Goal: Check status: Check status

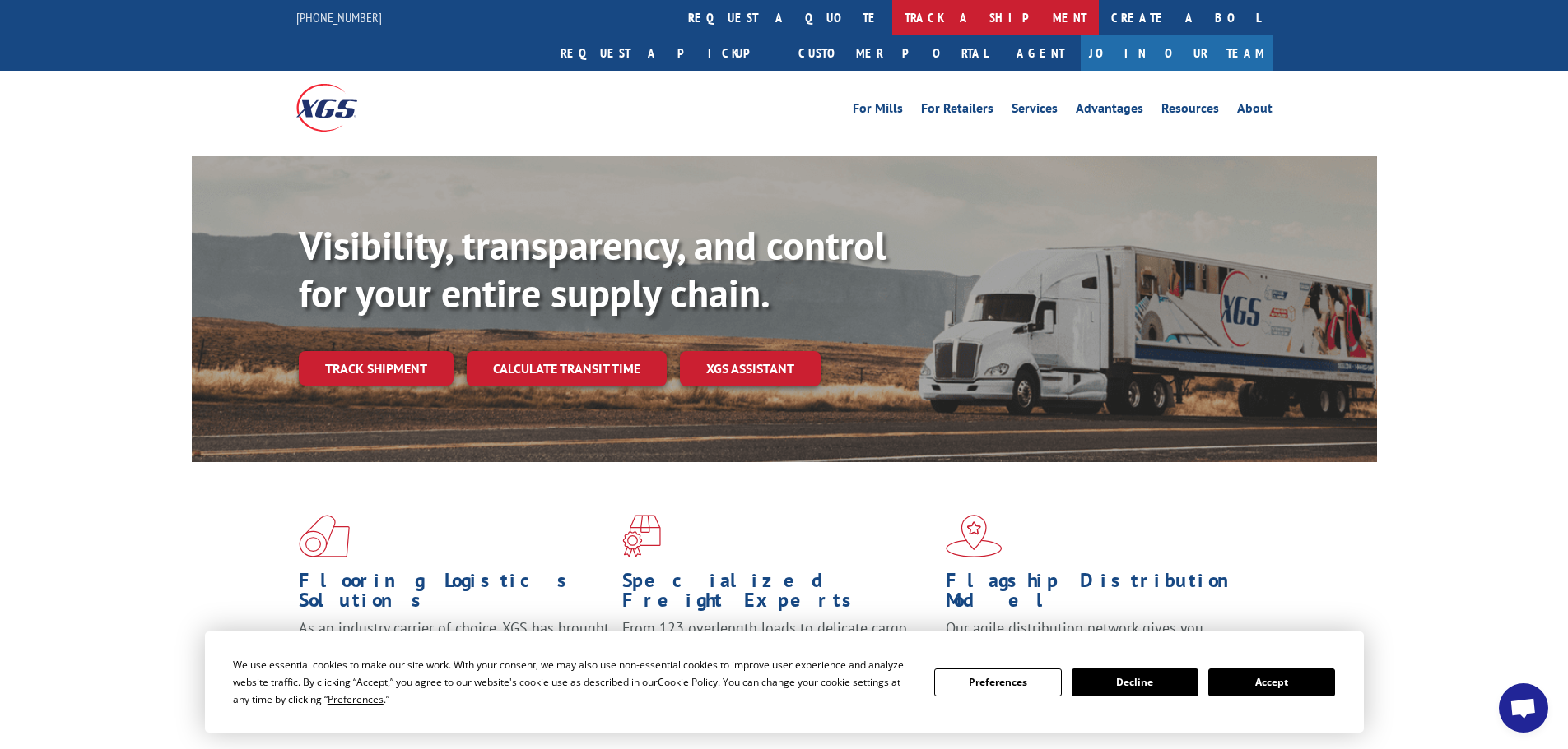
click at [892, 16] on link "track a shipment" at bounding box center [995, 17] width 207 height 35
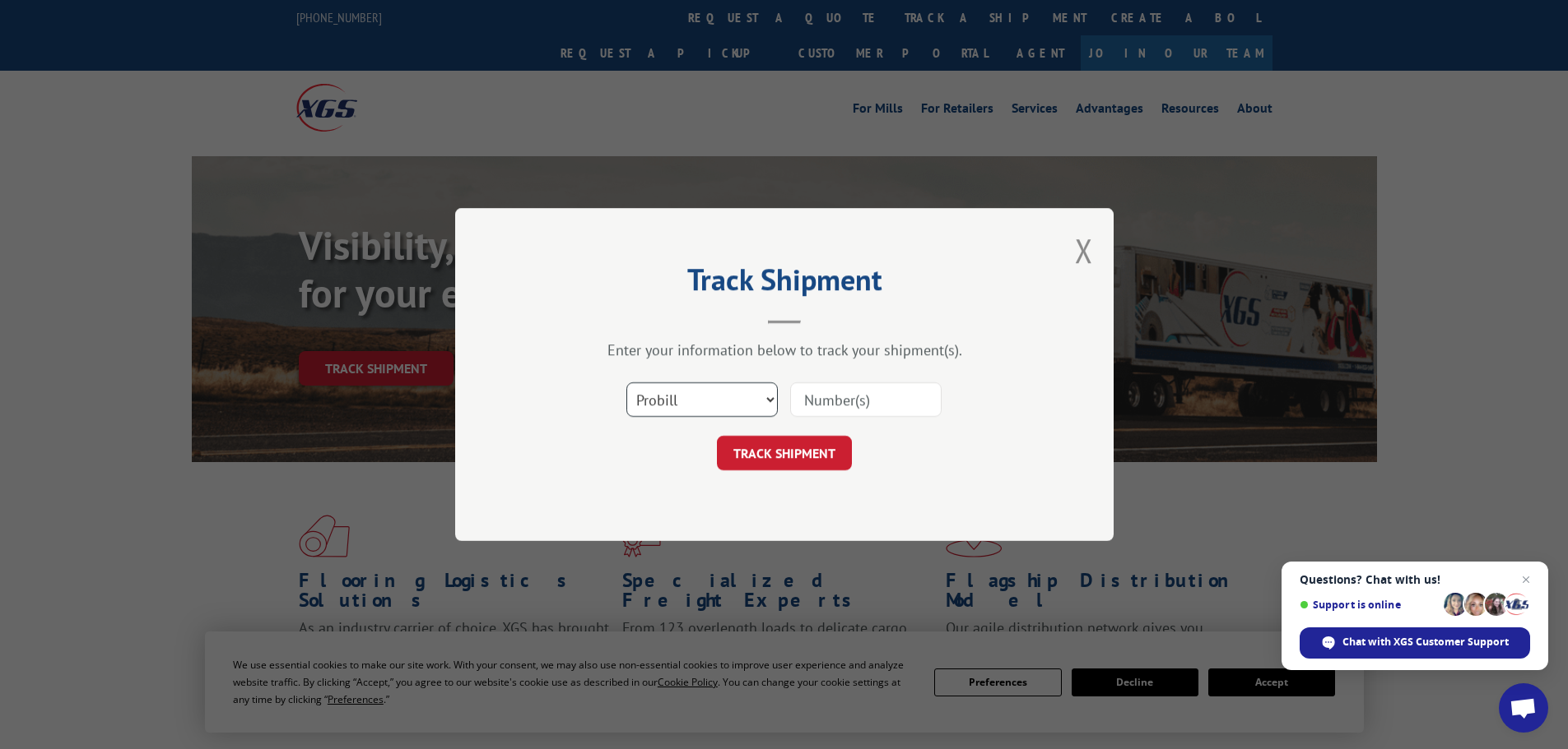
drag, startPoint x: 728, startPoint y: 397, endPoint x: 722, endPoint y: 416, distance: 19.9
click at [728, 397] on select "Select category... Probill BOL PO" at bounding box center [702, 400] width 152 height 35
select select "bol"
click at [626, 383] on select "Select category... Probill BOL PO" at bounding box center [702, 400] width 152 height 35
paste input "5221235"
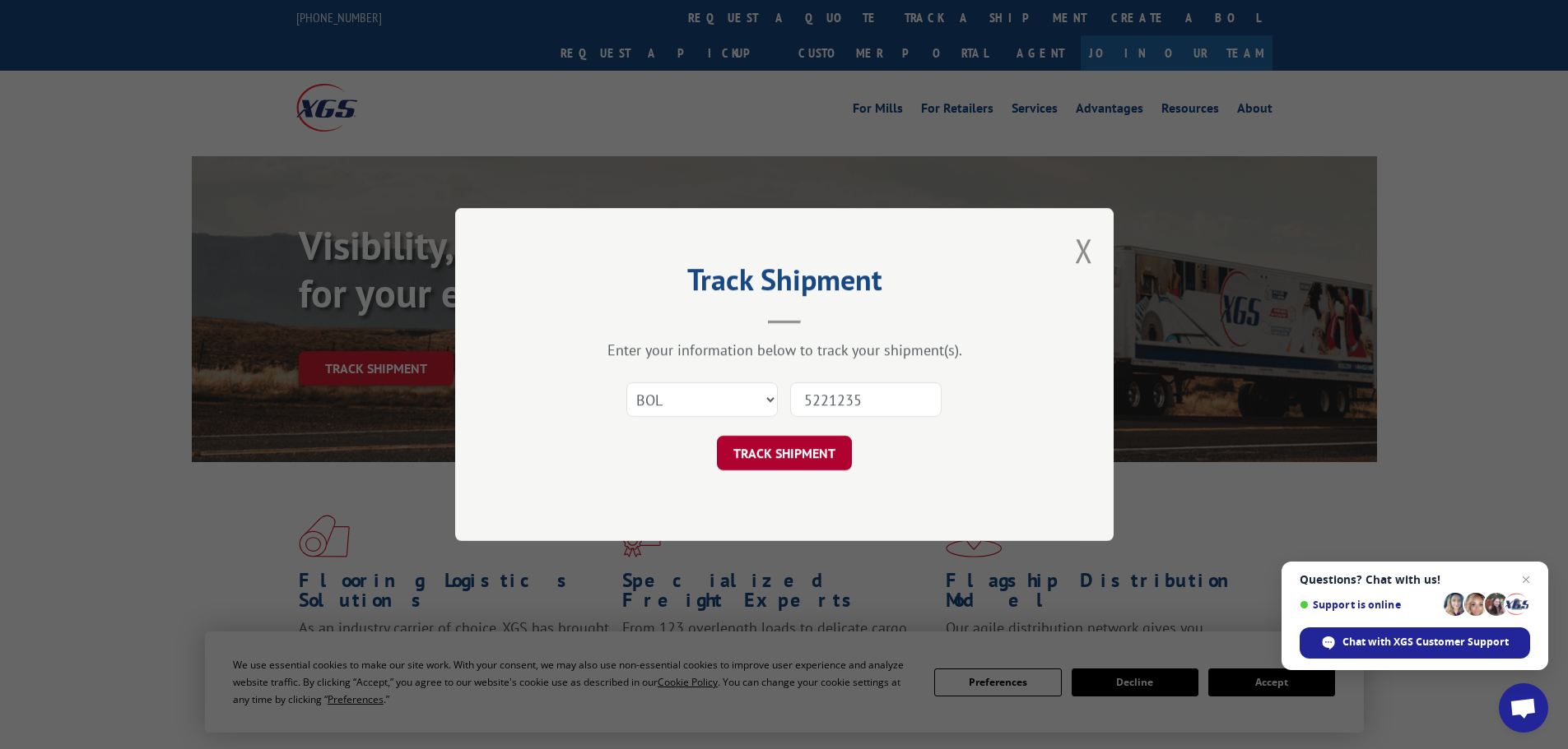
type input "5221235"
click at [821, 449] on button "TRACK SHIPMENT" at bounding box center [784, 454] width 135 height 35
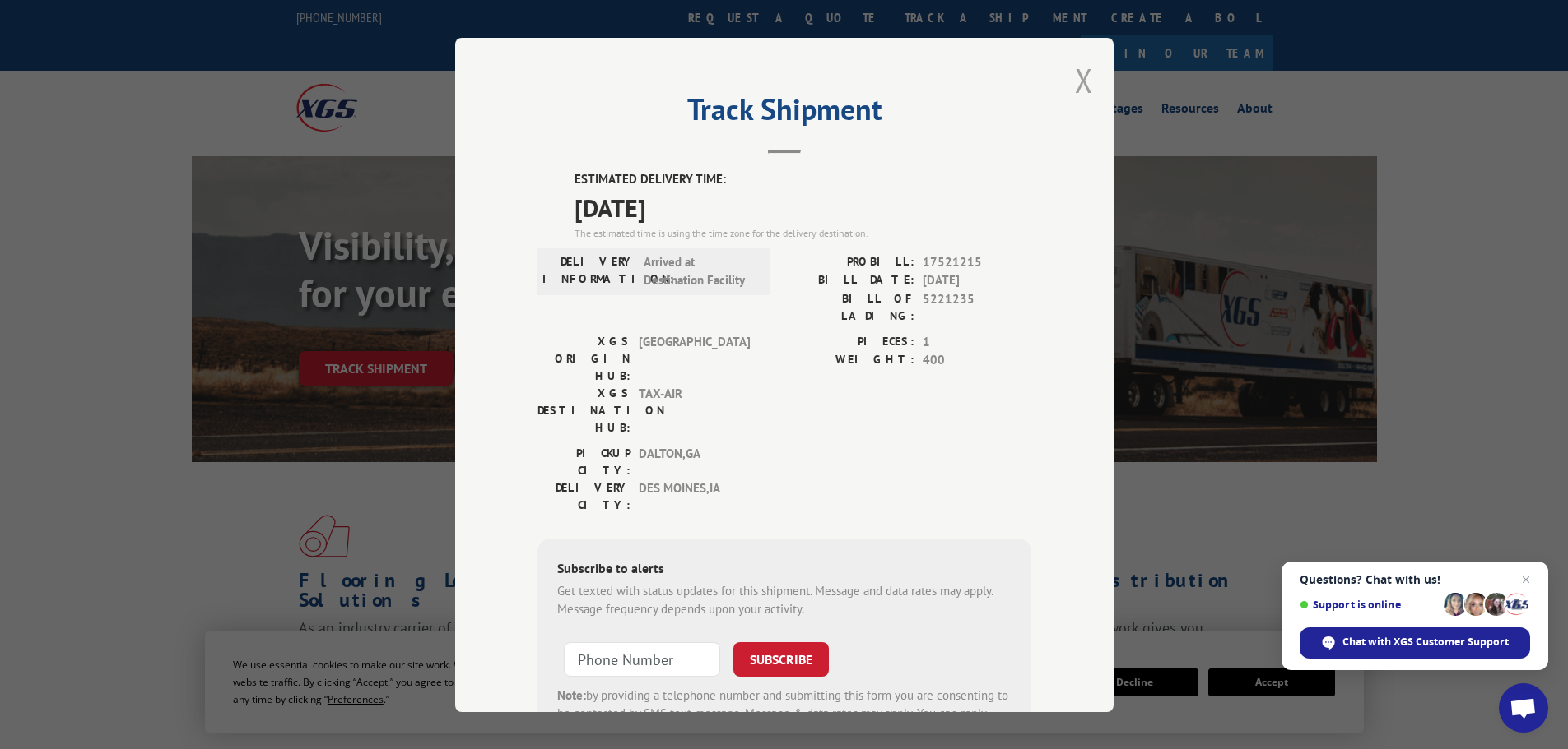
click at [1083, 78] on button "Close modal" at bounding box center [1084, 80] width 18 height 44
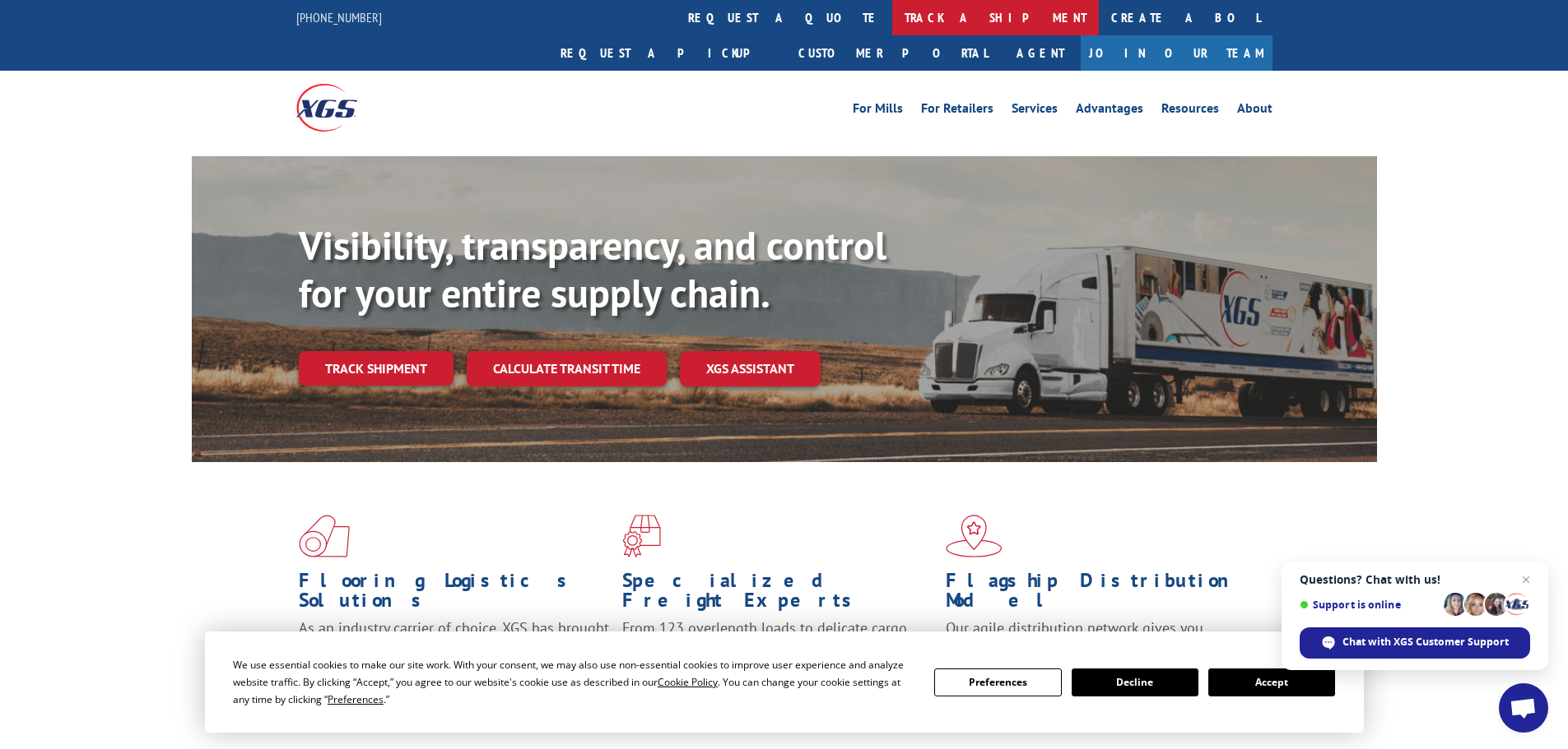
click at [892, 25] on link "track a shipment" at bounding box center [995, 17] width 207 height 35
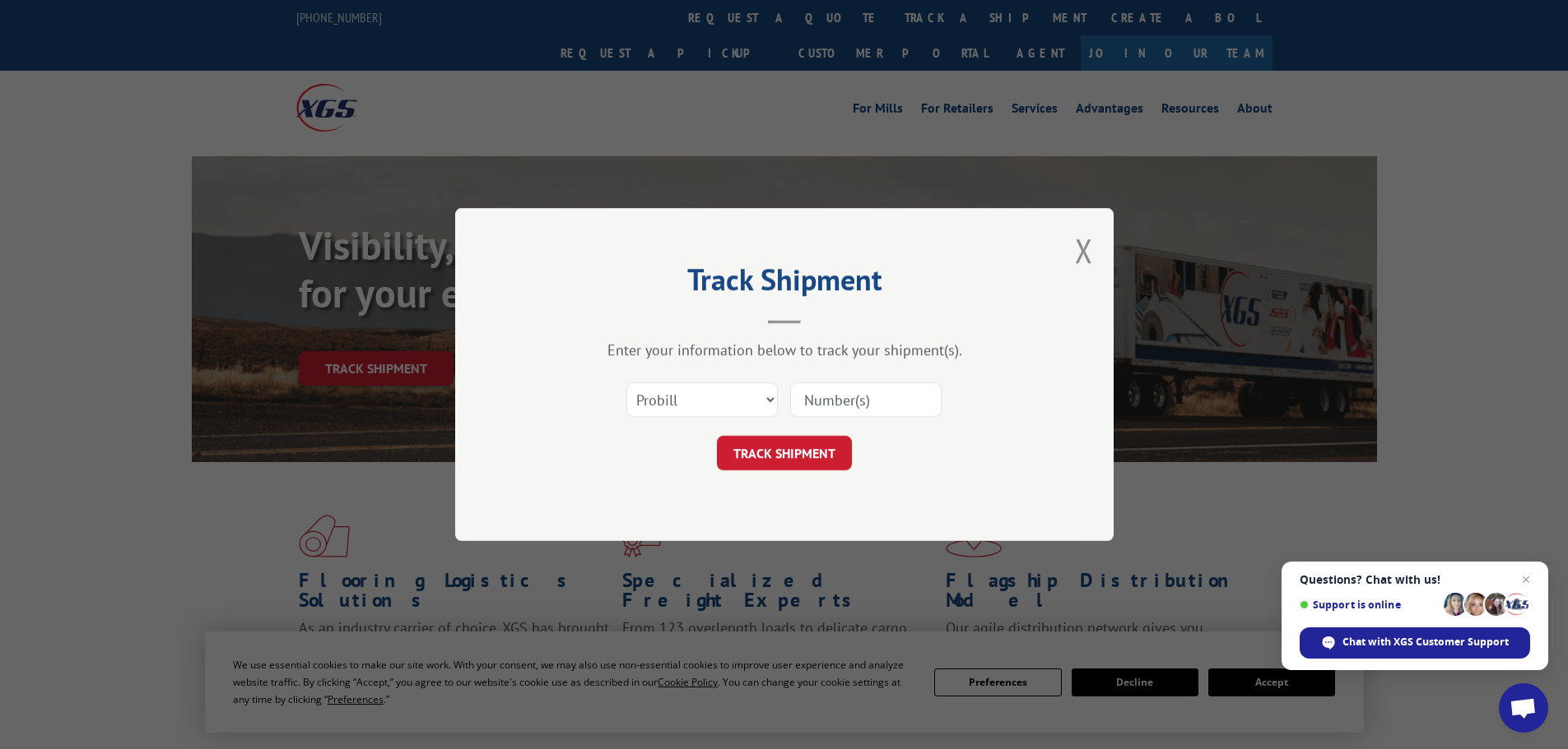
click at [740, 418] on div "Select category... Probill BOL PO" at bounding box center [702, 399] width 150 height 38
click at [732, 408] on select "Select category... Probill BOL PO" at bounding box center [702, 400] width 152 height 35
select select "bol"
click at [626, 383] on select "Select category... Probill BOL PO" at bounding box center [702, 400] width 152 height 35
paste input "6009136"
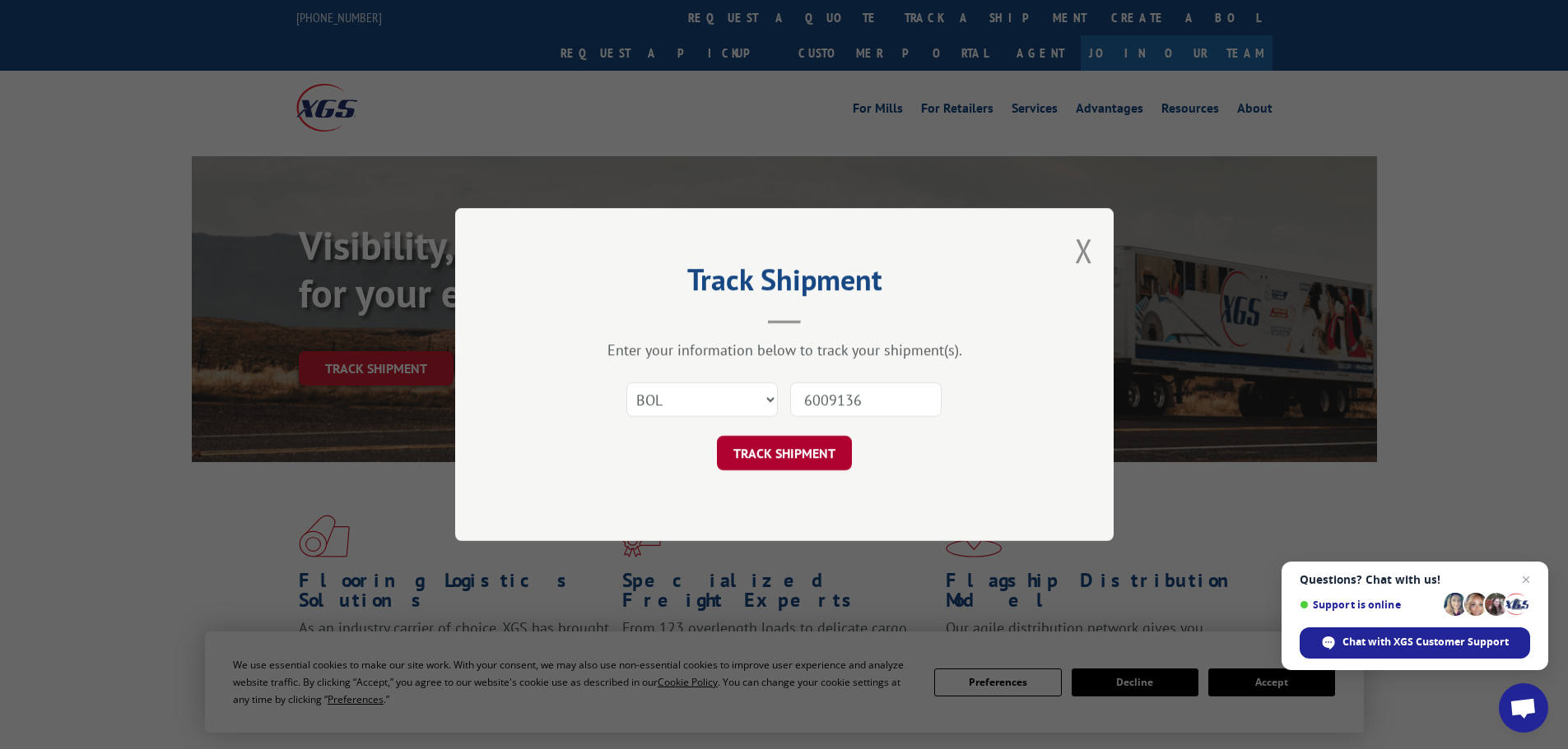
type input "6009136"
click at [821, 455] on button "TRACK SHIPMENT" at bounding box center [784, 454] width 135 height 35
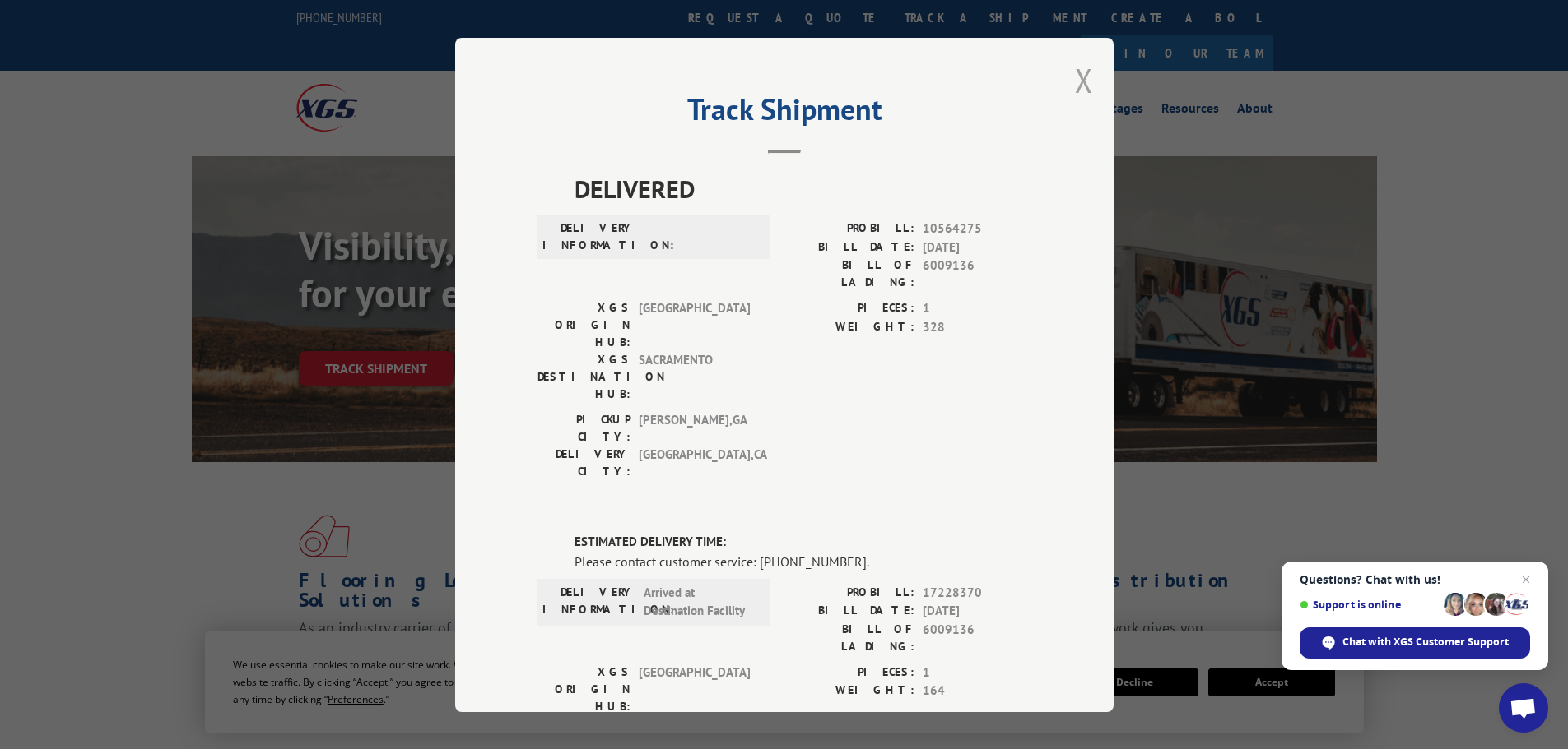
click at [1075, 82] on button "Close modal" at bounding box center [1084, 80] width 18 height 44
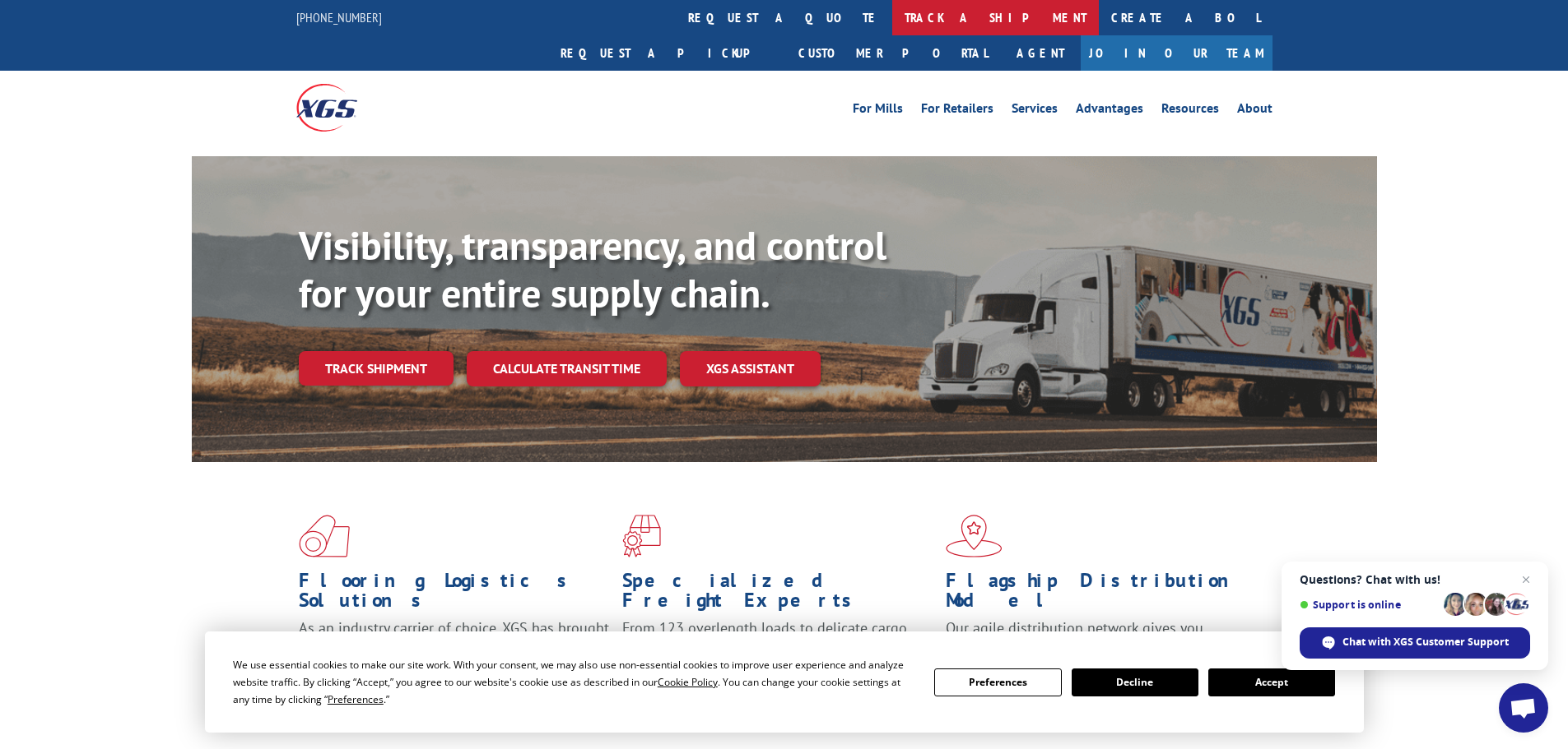
click at [892, 23] on link "track a shipment" at bounding box center [995, 17] width 207 height 35
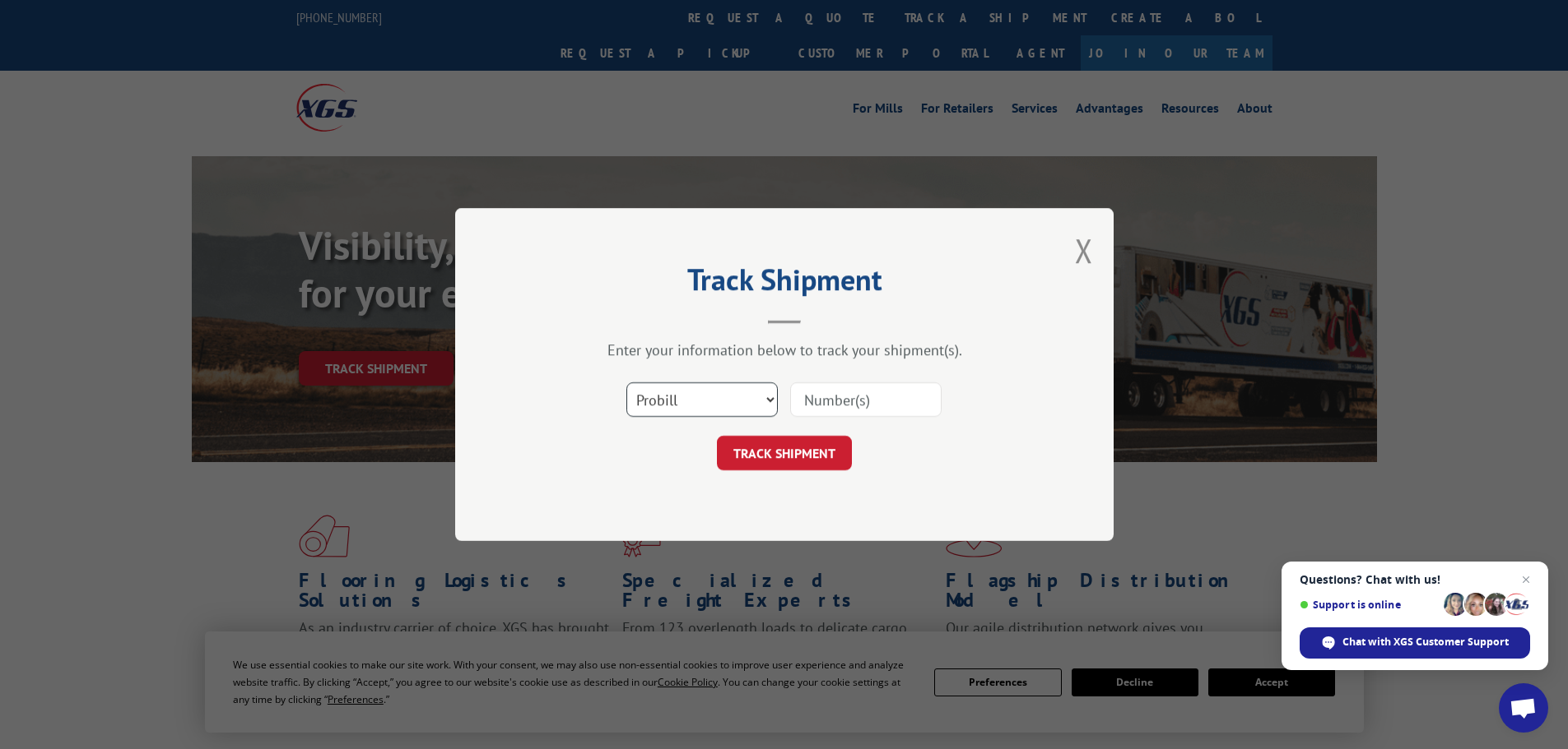
click at [732, 399] on select "Select category... Probill BOL PO" at bounding box center [702, 400] width 152 height 35
select select "bol"
click at [626, 383] on select "Select category... Probill BOL PO" at bounding box center [702, 400] width 152 height 35
paste input "5195253"
type input "5195253"
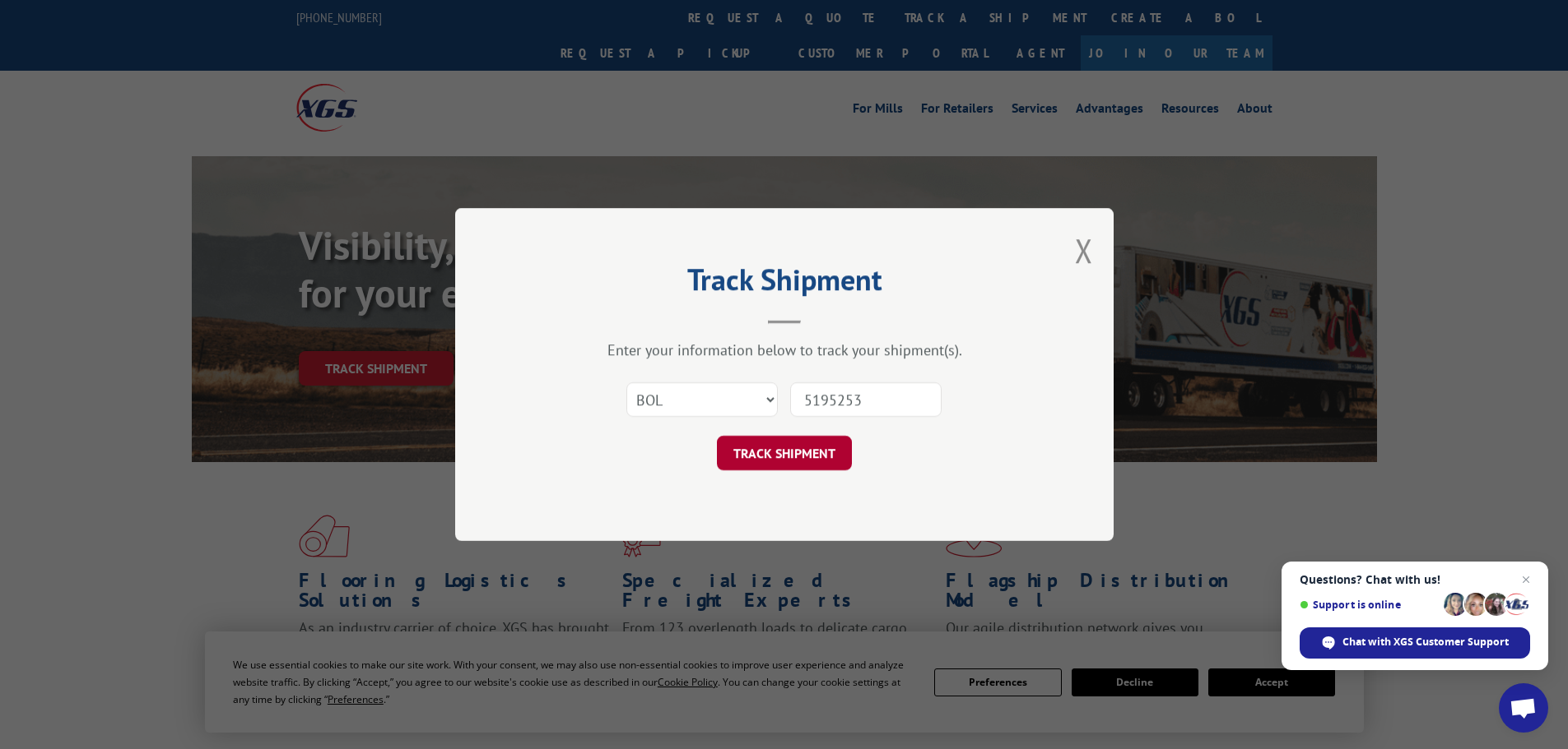
click at [823, 454] on button "TRACK SHIPMENT" at bounding box center [784, 454] width 135 height 35
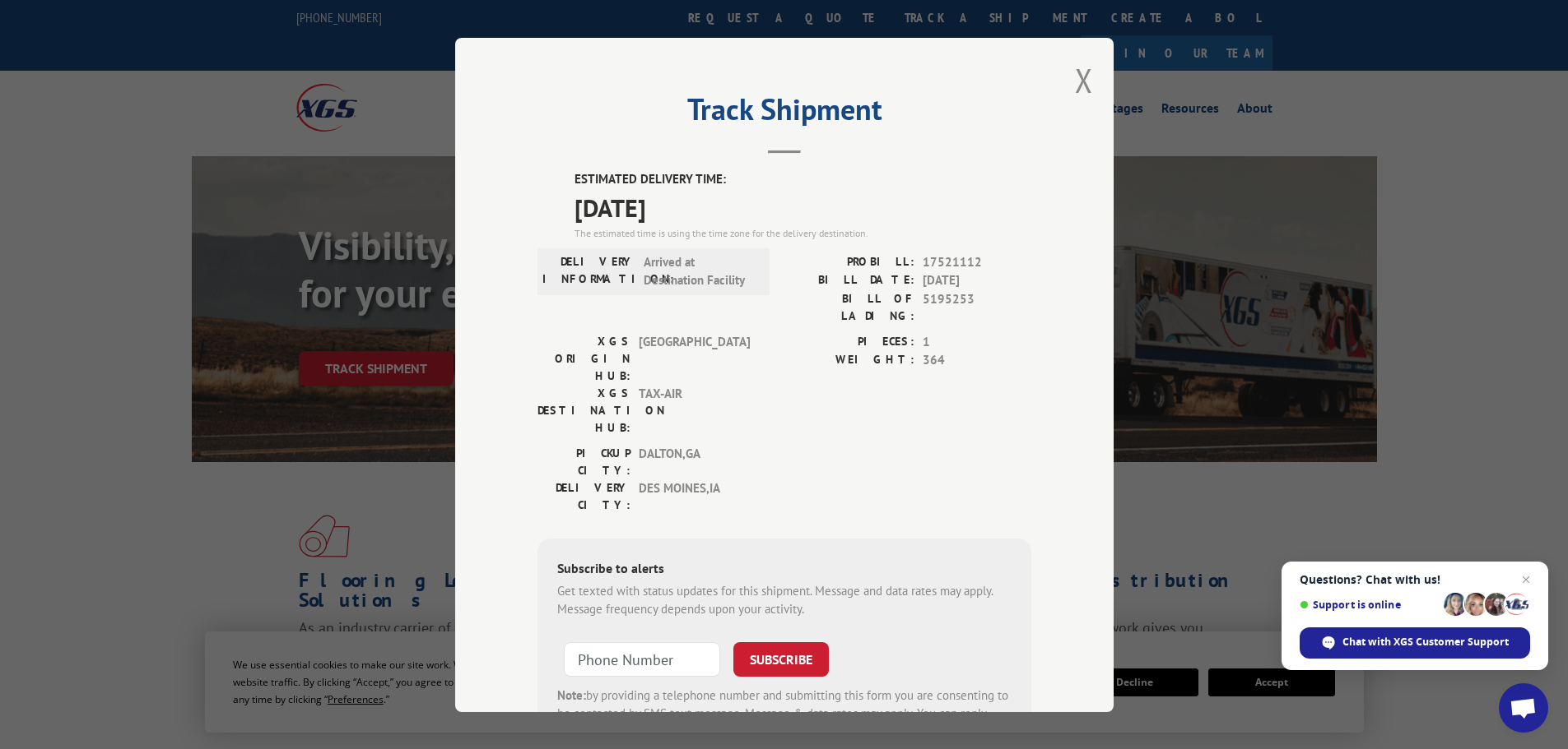
click at [1078, 84] on button "Close modal" at bounding box center [1084, 80] width 18 height 44
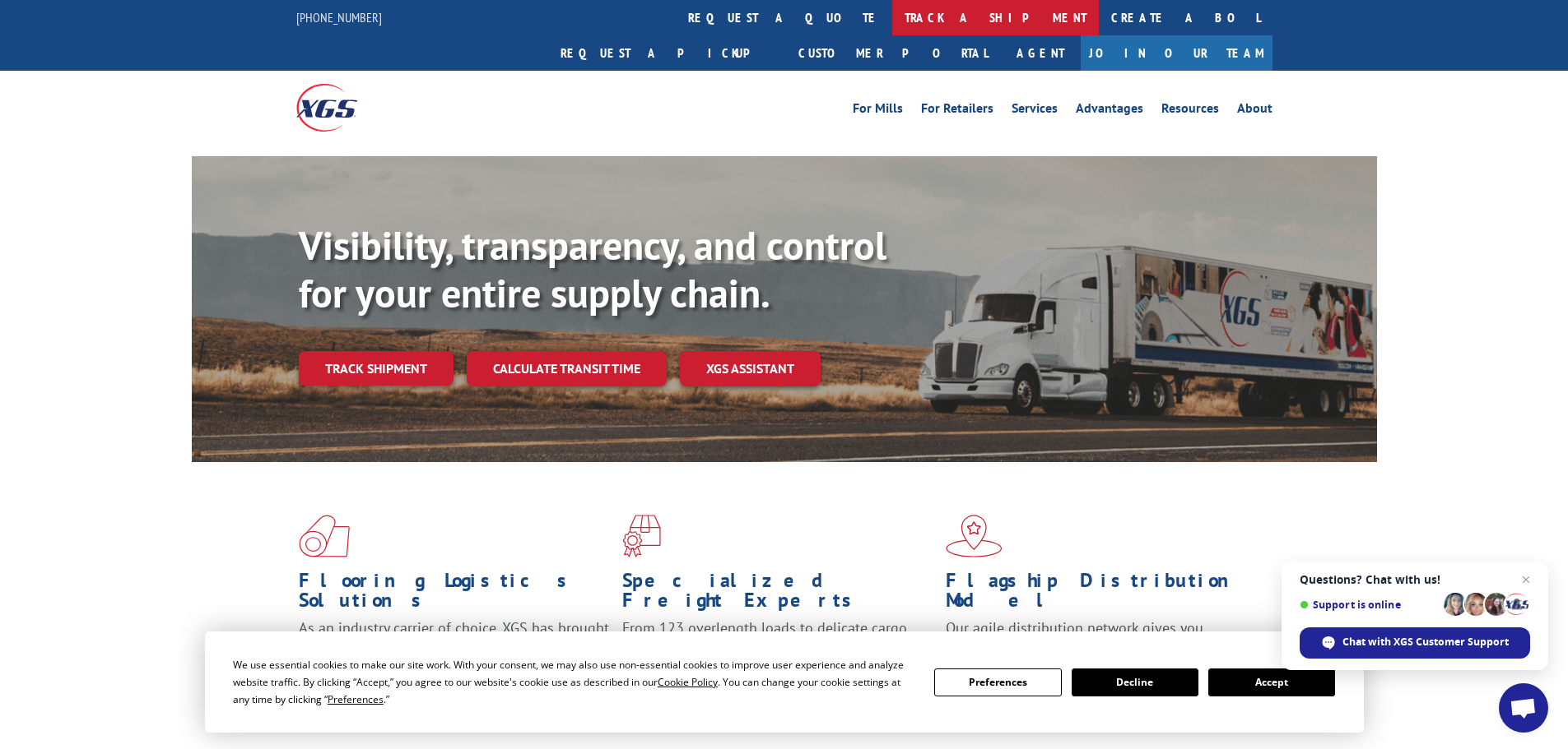
click at [892, 19] on link "track a shipment" at bounding box center [995, 17] width 207 height 35
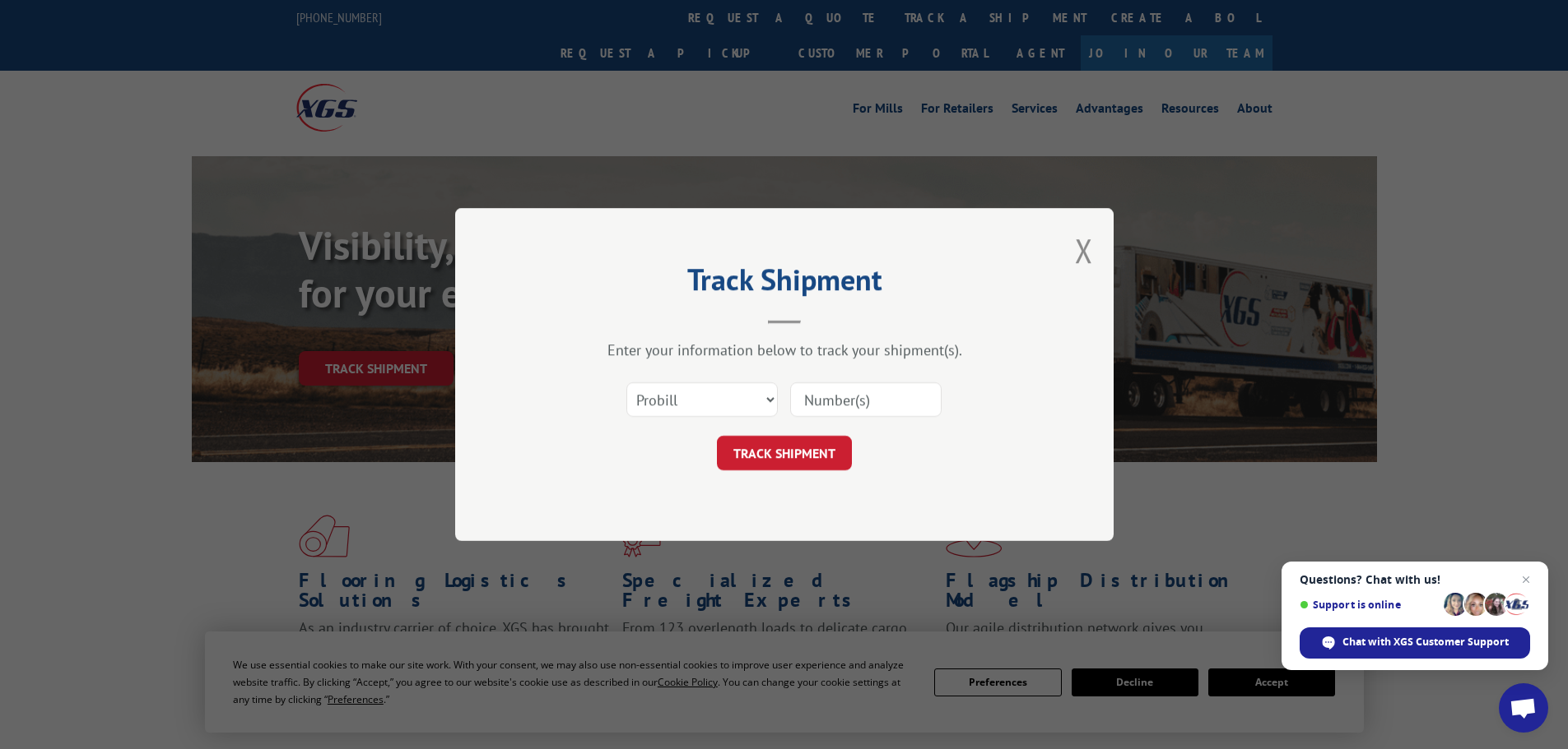
click at [719, 420] on div "Select category... Probill BOL PO" at bounding box center [784, 400] width 494 height 54
click at [717, 399] on select "Select category... Probill BOL PO" at bounding box center [702, 400] width 152 height 35
select select "bol"
click at [626, 383] on select "Select category... Probill BOL PO" at bounding box center [702, 400] width 152 height 35
click at [809, 399] on input at bounding box center [866, 400] width 152 height 35
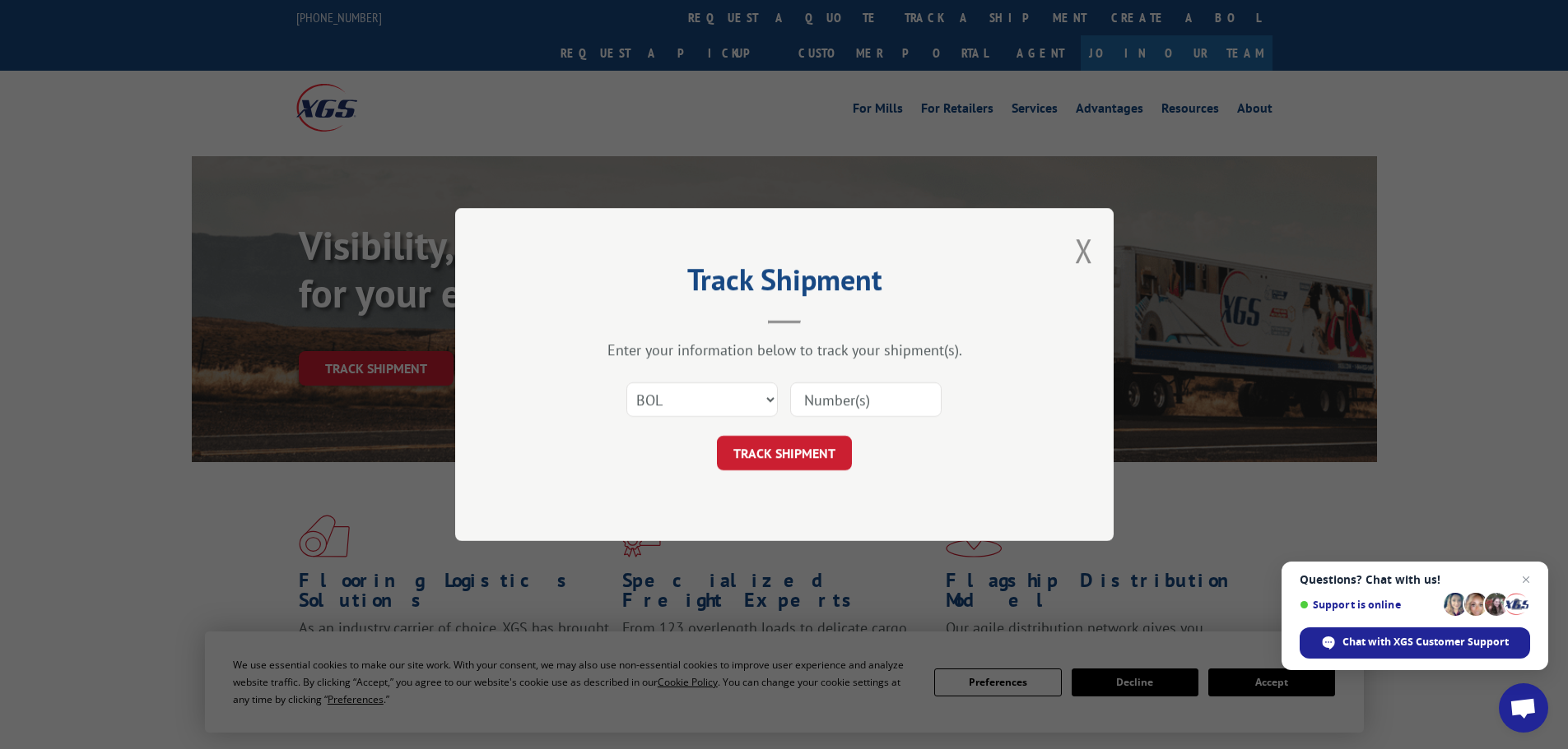
paste input "6011389"
type input "6011389"
click at [826, 448] on button "TRACK SHIPMENT" at bounding box center [784, 454] width 135 height 35
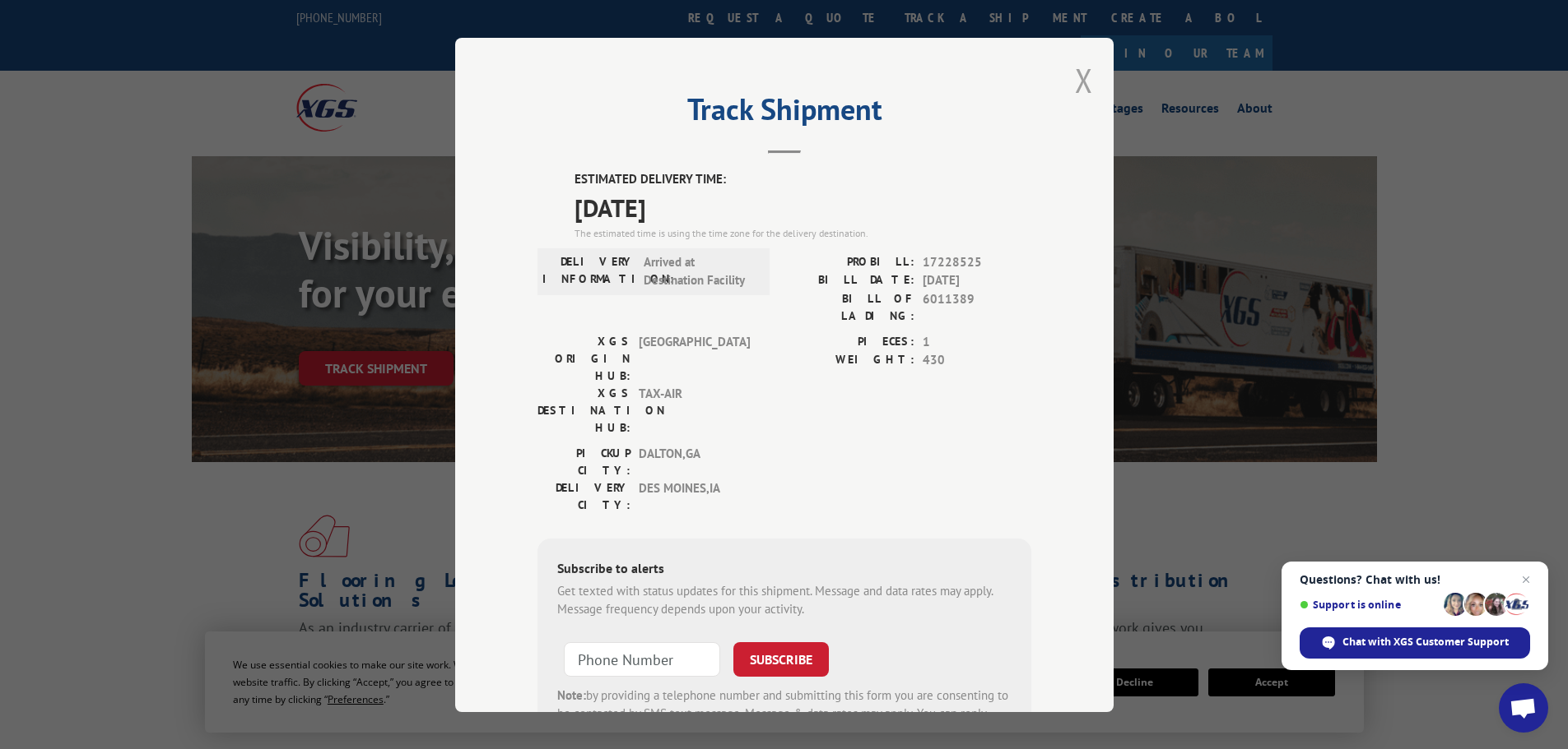
click at [1080, 81] on button "Close modal" at bounding box center [1084, 80] width 18 height 44
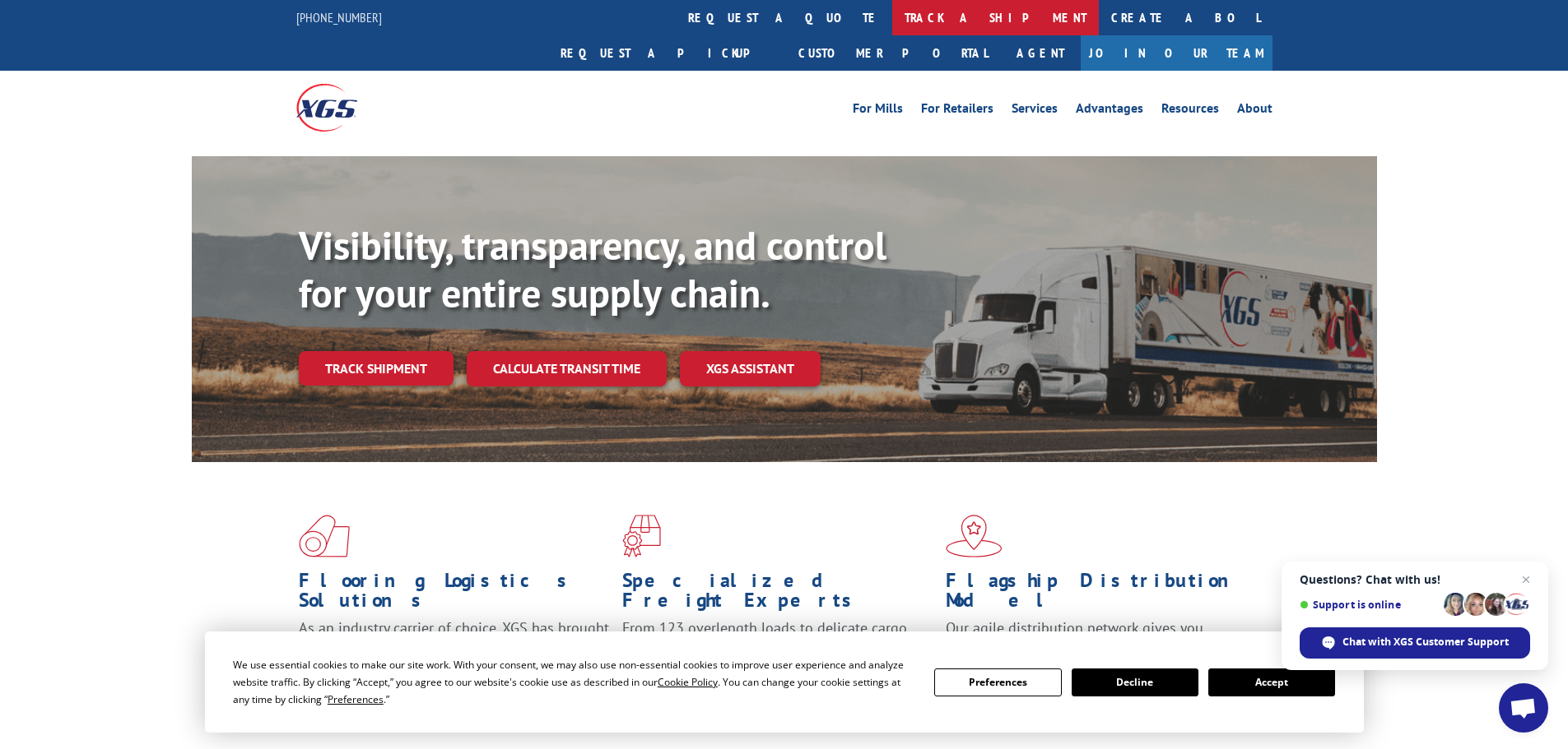
click at [892, 17] on link "track a shipment" at bounding box center [995, 17] width 207 height 35
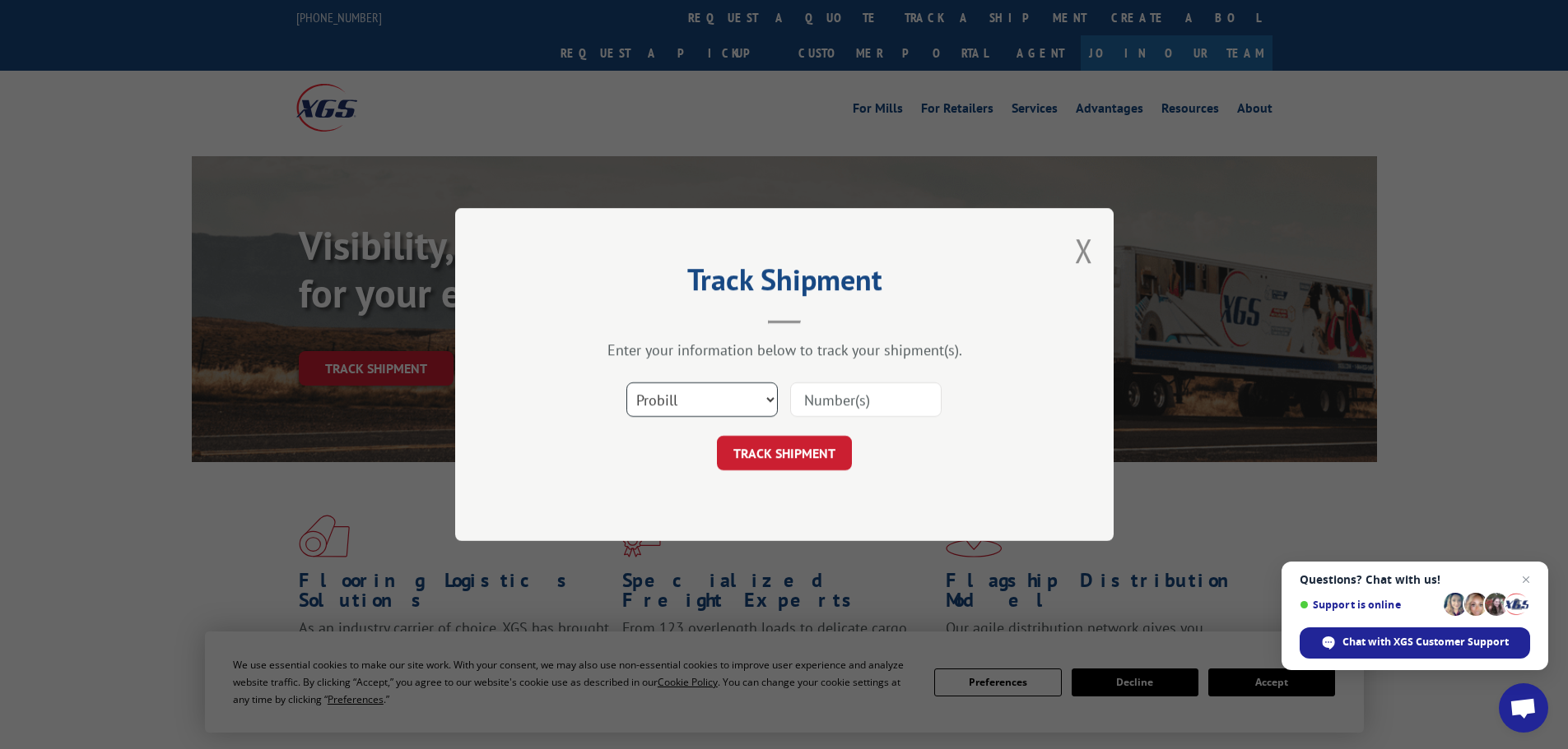
click at [758, 411] on select "Select category... Probill BOL PO" at bounding box center [702, 400] width 152 height 35
select select "bol"
click at [626, 383] on select "Select category... Probill BOL PO" at bounding box center [702, 400] width 152 height 35
click at [812, 396] on input at bounding box center [866, 400] width 152 height 35
paste input "[URL][DOMAIN_NAME]"
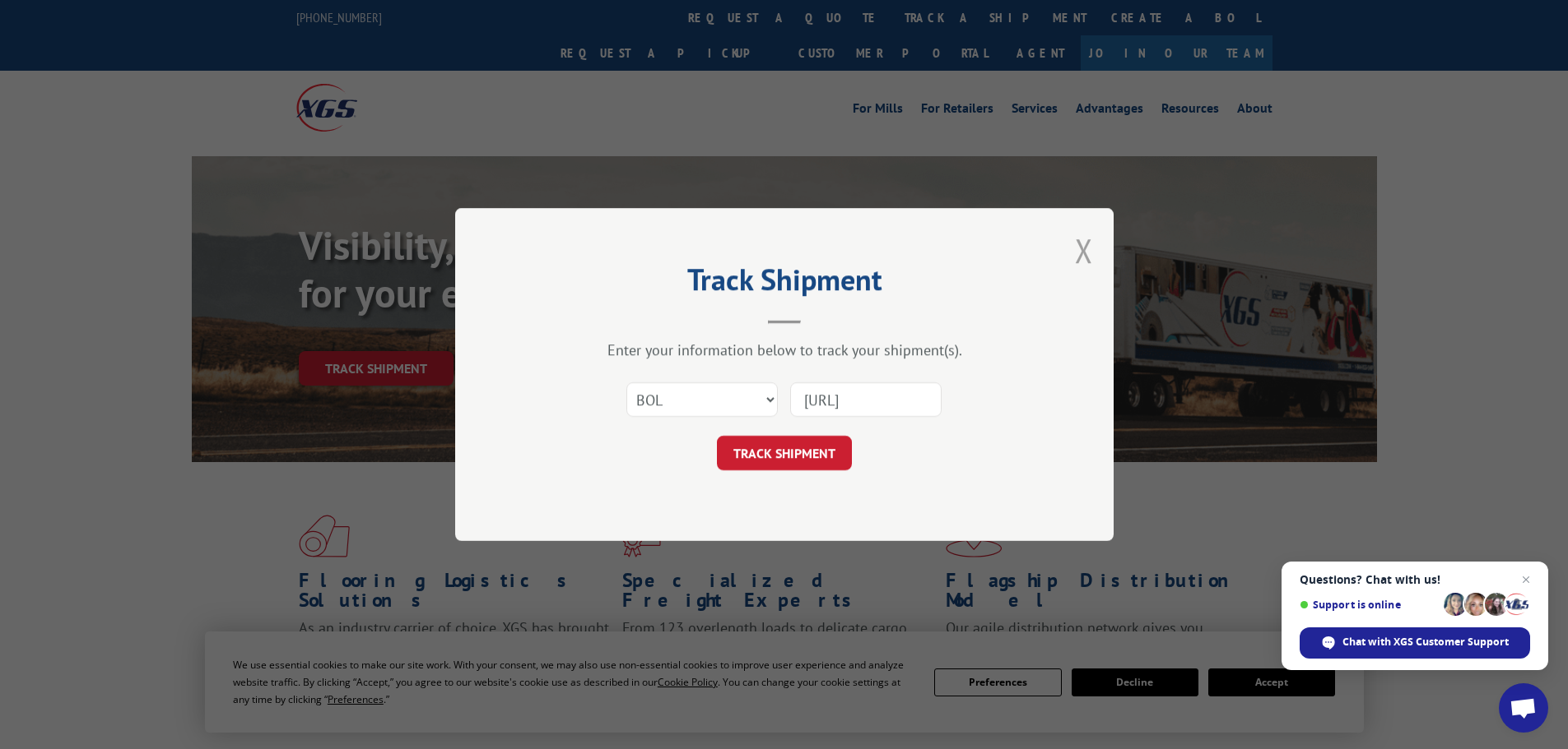
scroll to position [0, 27]
type input "[URL]"
click at [1089, 255] on button "Close modal" at bounding box center [1084, 250] width 18 height 44
